Goal: Task Accomplishment & Management: Use online tool/utility

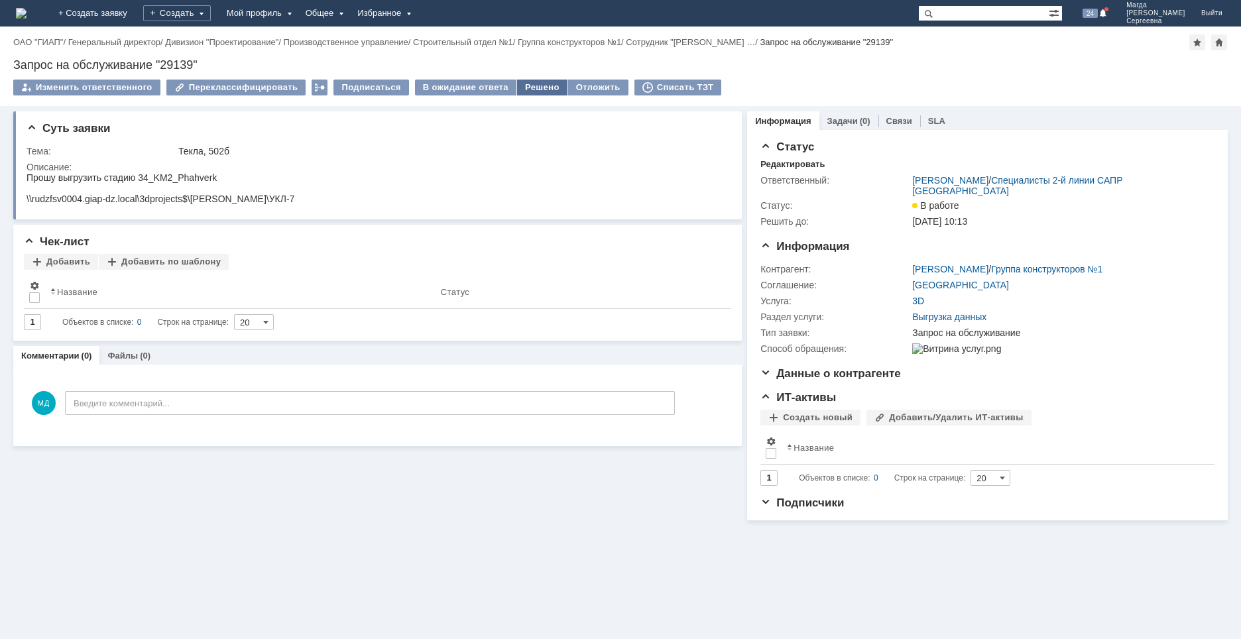
click at [523, 86] on div "Решено" at bounding box center [542, 88] width 50 height 16
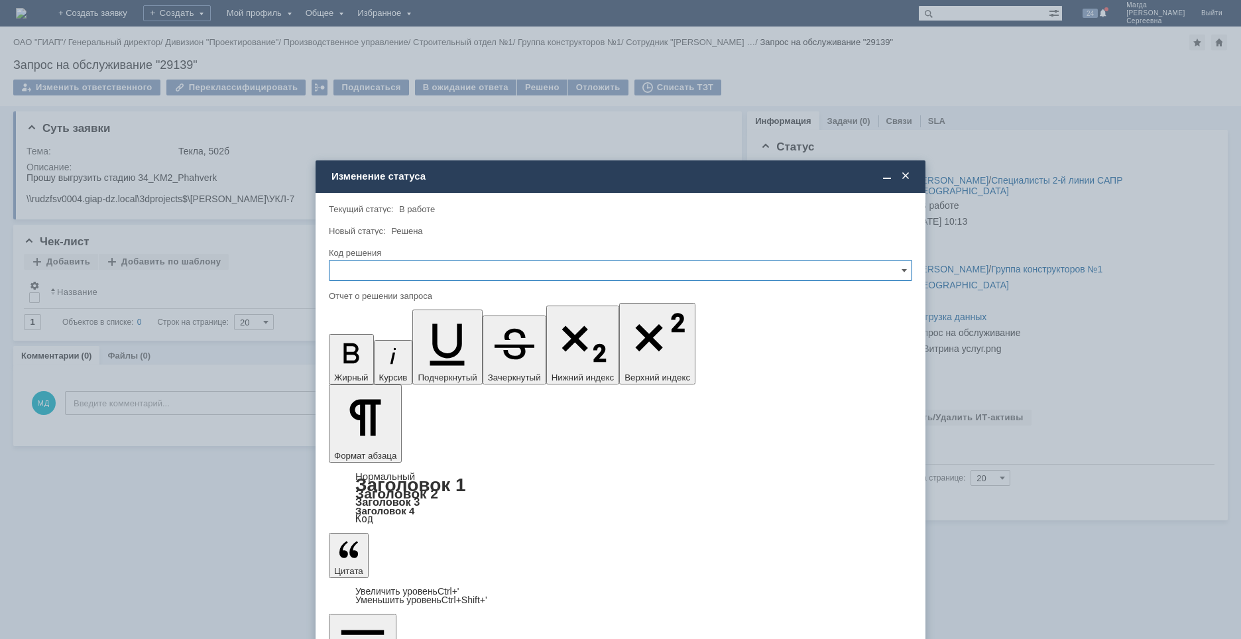
click at [450, 278] on input "text" at bounding box center [621, 270] width 584 height 21
click at [367, 366] on div "Решено" at bounding box center [621, 360] width 582 height 21
type input "Решено"
